Goal: Information Seeking & Learning: Check status

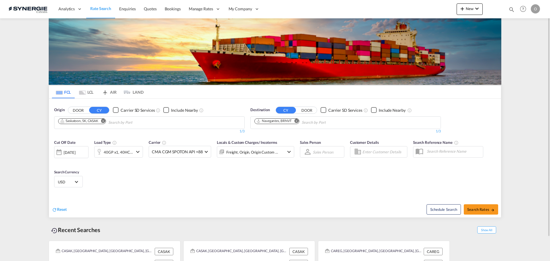
click at [218, 9] on div "Bookings Quotes Enquiries Help Resources Product Release O My Profile Logout" at bounding box center [523, 9] width 36 height 18
click at [218, 9] on md-icon "icon-magnify" at bounding box center [511, 9] width 6 height 6
drag, startPoint x: 407, startPoint y: 8, endPoint x: 412, endPoint y: 8, distance: 5.4
click at [218, 8] on select "Bookings Quotes Enquiries" at bounding box center [419, 9] width 27 height 10
select select "Quotes"
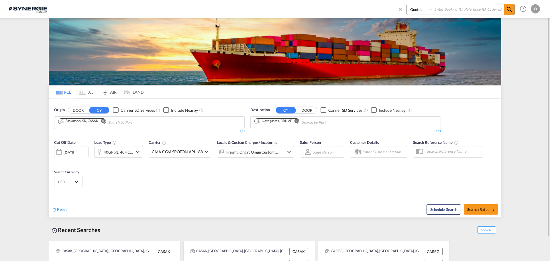
click at [218, 4] on select "Bookings Quotes Enquiries" at bounding box center [419, 9] width 27 height 10
click at [218, 11] on input at bounding box center [467, 9] width 71 height 10
paste input "SYC000013153"
type input "SYC000013153"
click at [218, 10] on md-icon "icon-magnify" at bounding box center [508, 9] width 7 height 7
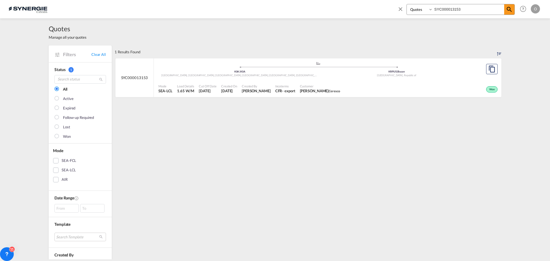
click at [218, 88] on span "[DATE]" at bounding box center [229, 90] width 16 height 5
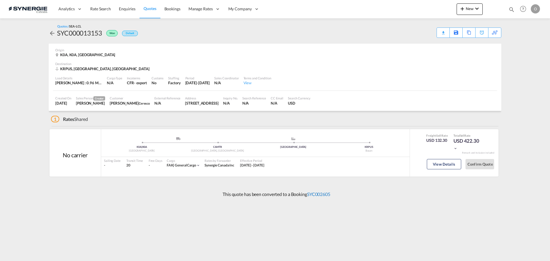
click at [316, 194] on link "SYC002605" at bounding box center [318, 193] width 23 height 5
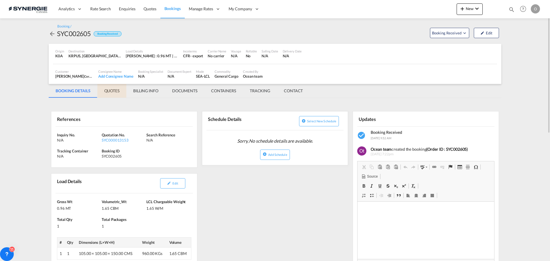
click at [106, 88] on md-tab-item "QUOTES" at bounding box center [111, 91] width 29 height 14
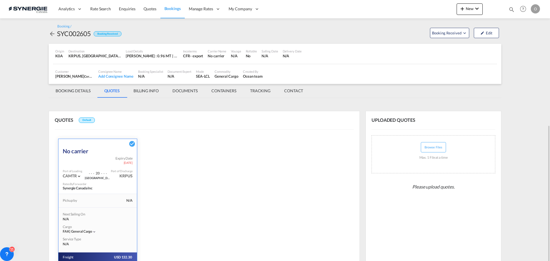
scroll to position [70, 0]
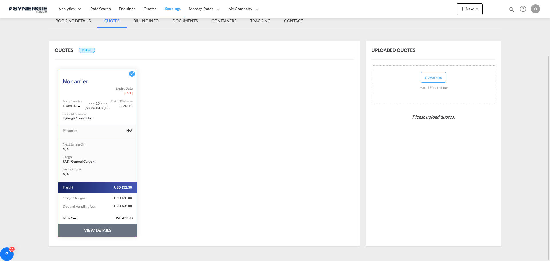
click at [104, 232] on button "VIEW DETAILS" at bounding box center [97, 230] width 78 height 13
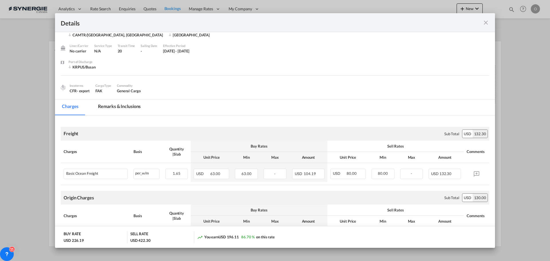
scroll to position [86, 0]
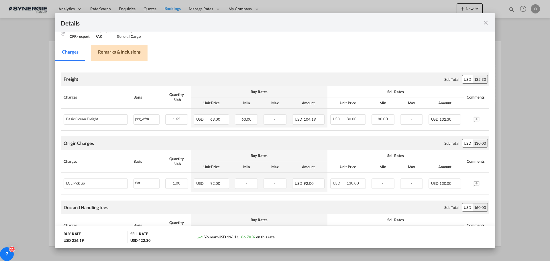
click at [123, 55] on md-tab-item "Remarks & Inclusions" at bounding box center [119, 53] width 56 height 16
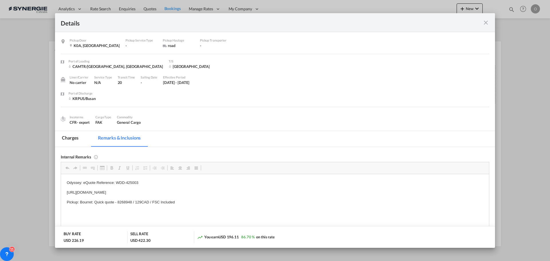
scroll to position [0, 0]
drag, startPoint x: 484, startPoint y: 24, endPoint x: 465, endPoint y: 23, distance: 18.3
click at [484, 24] on md-icon "icon-close fg-AAA8AD m-0 cursor" at bounding box center [485, 22] width 7 height 7
